Goal: Navigation & Orientation: Find specific page/section

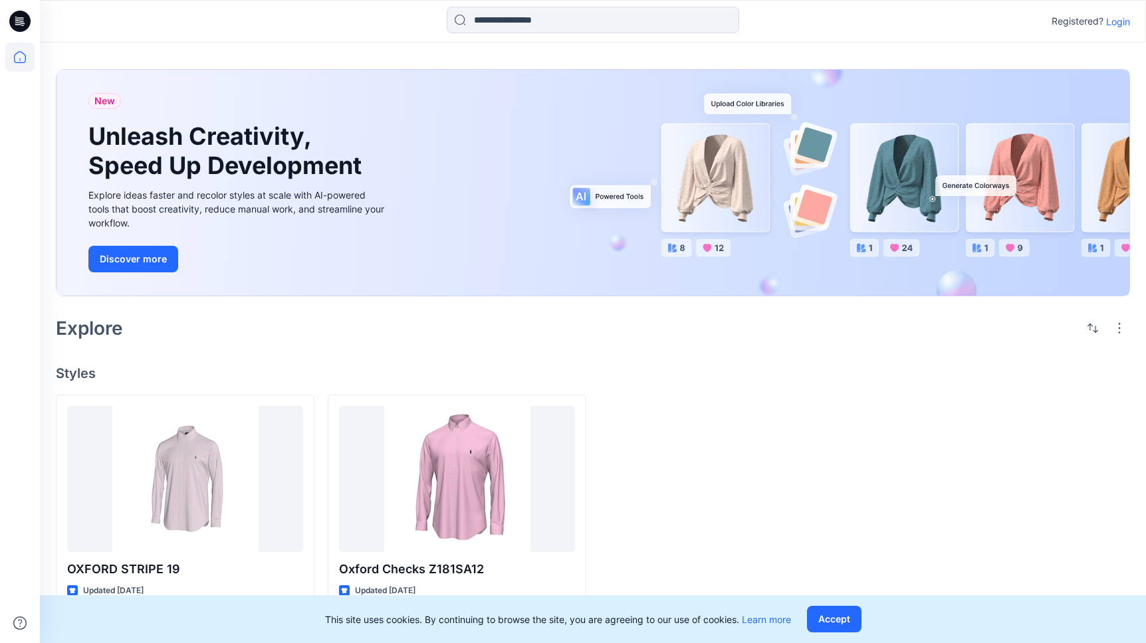
click at [1125, 19] on p "Login" at bounding box center [1118, 22] width 24 height 14
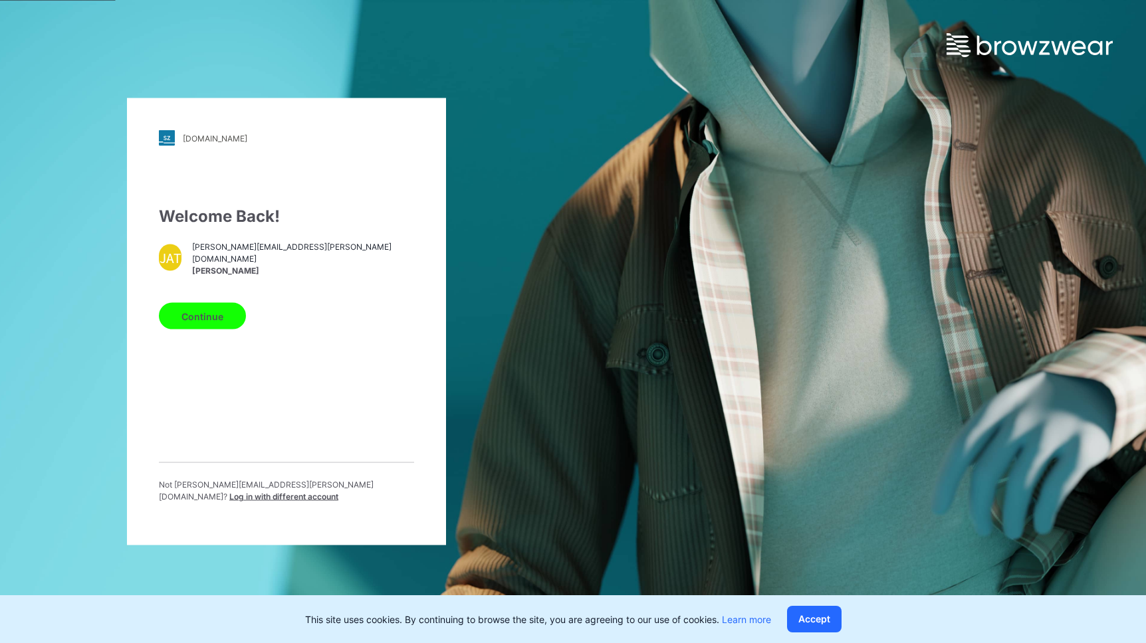
click at [229, 316] on button "Continue" at bounding box center [202, 316] width 87 height 27
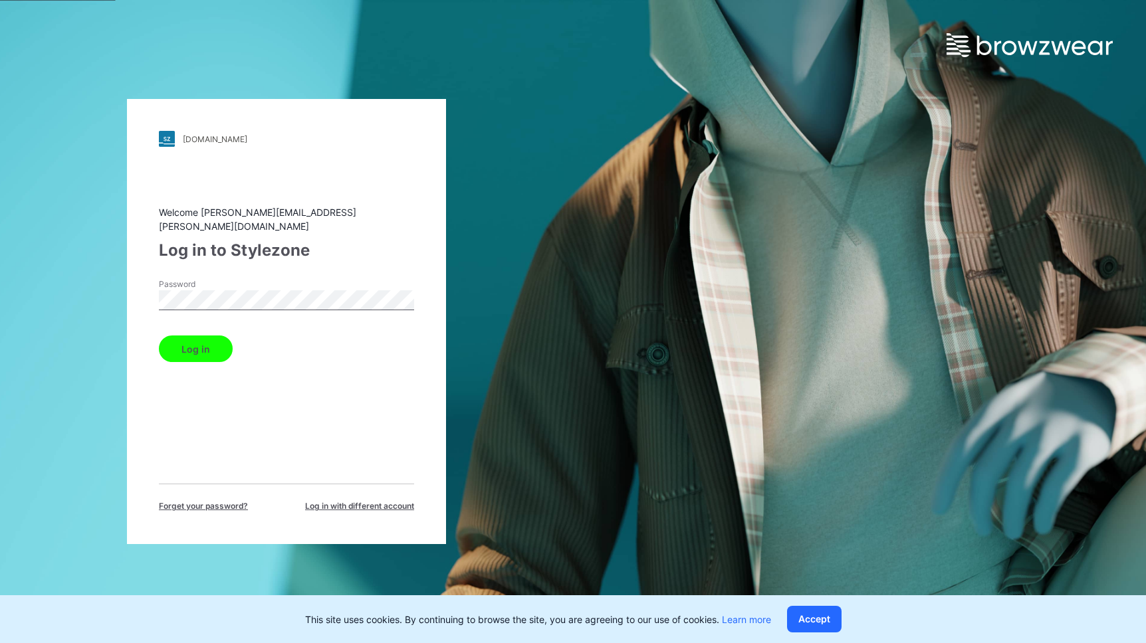
click at [210, 344] on button "Log in" at bounding box center [196, 349] width 74 height 27
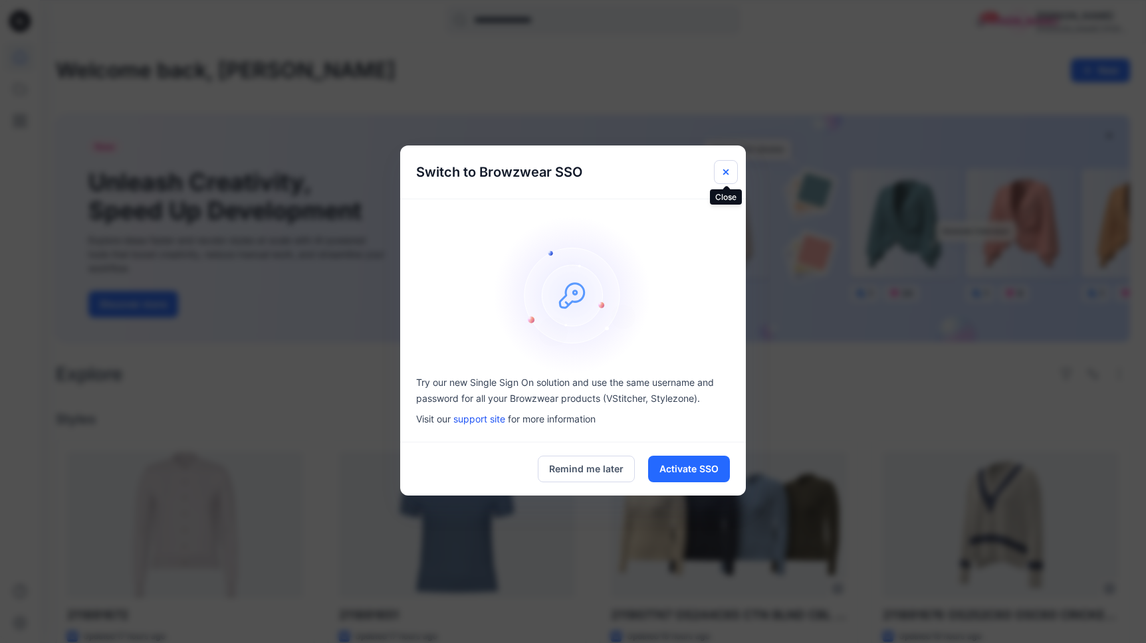
click at [734, 171] on button "Close" at bounding box center [726, 172] width 24 height 24
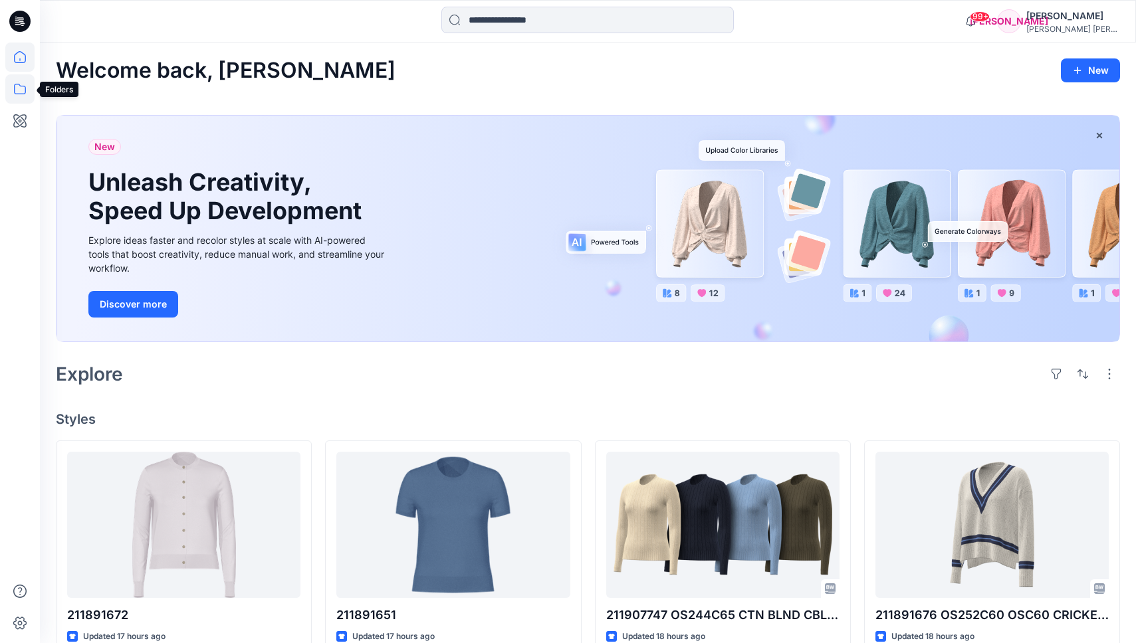
click at [22, 88] on icon at bounding box center [19, 88] width 29 height 29
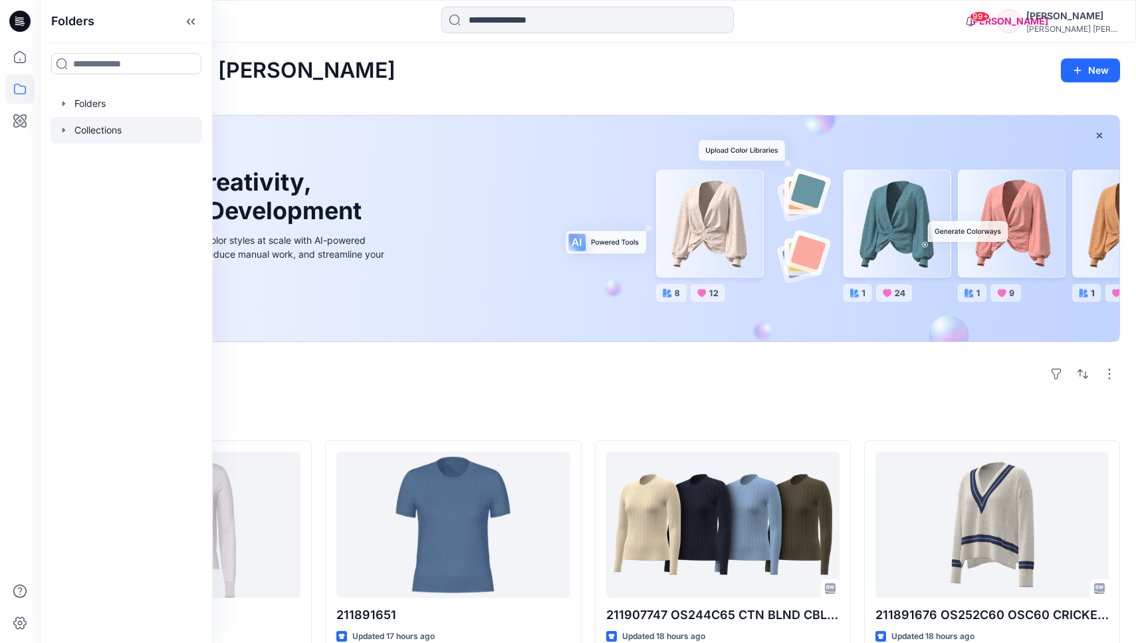
click at [70, 130] on div at bounding box center [127, 130] width 152 height 27
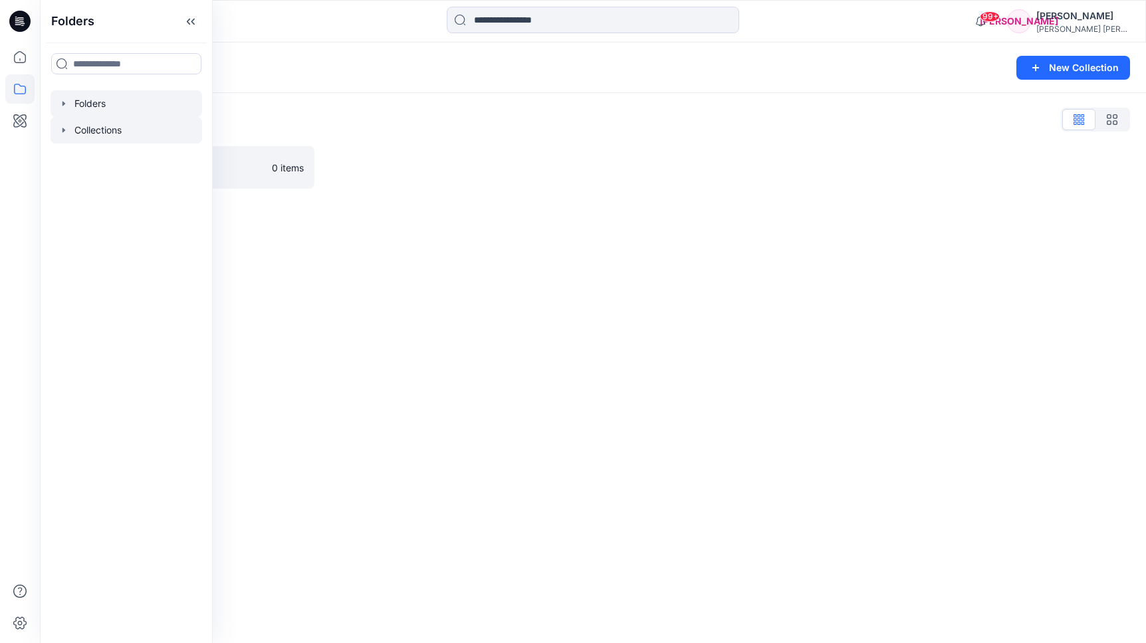
click at [65, 108] on icon "button" at bounding box center [63, 103] width 11 height 11
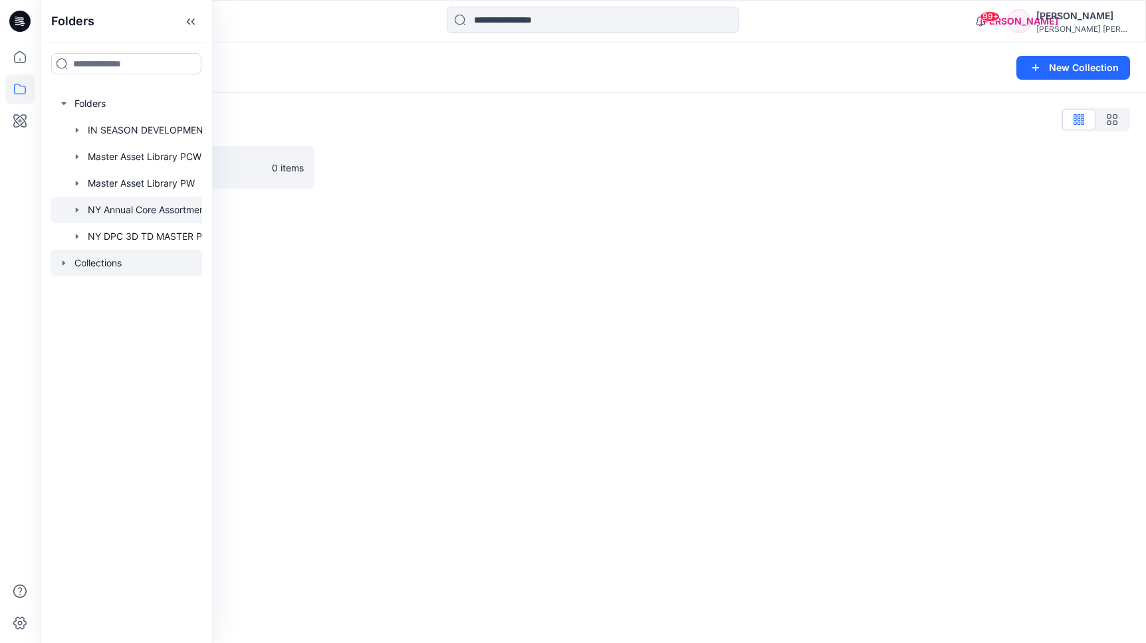
click at [184, 212] on div at bounding box center [144, 210] width 186 height 27
